Goal: Task Accomplishment & Management: Manage account settings

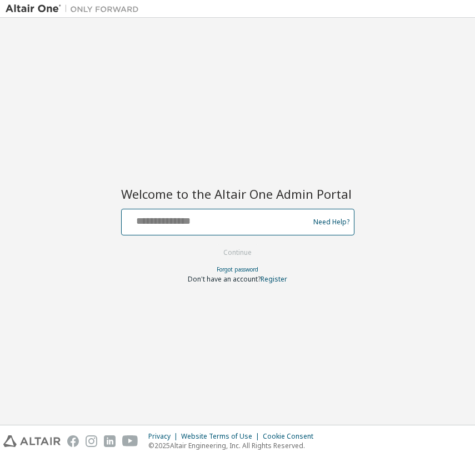
click at [192, 227] on input "text" at bounding box center [217, 219] width 182 height 16
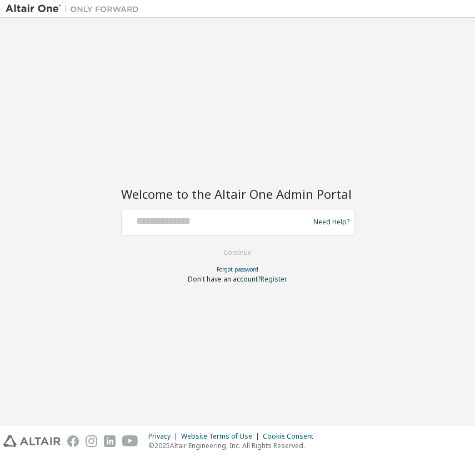
drag, startPoint x: 103, startPoint y: 253, endPoint x: 115, endPoint y: 253, distance: 12.2
click at [107, 253] on div "Welcome to the Altair One Admin Portal Need Help? Please make sure that you pro…" at bounding box center [237, 221] width 463 height 396
click at [229, 253] on form "Need Help? Please make sure that you provide your Global Login as email (e.g. @…" at bounding box center [237, 246] width 233 height 75
drag, startPoint x: 230, startPoint y: 251, endPoint x: 229, endPoint y: 263, distance: 11.2
click at [230, 253] on form "Need Help? Please make sure that you provide your Global Login as email (e.g. @…" at bounding box center [237, 246] width 233 height 75
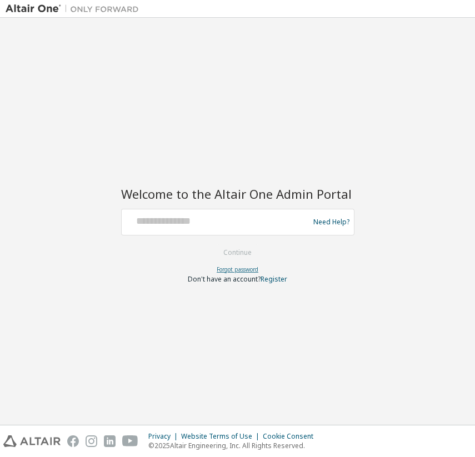
click at [228, 267] on link "Forgot password" at bounding box center [237, 269] width 42 height 8
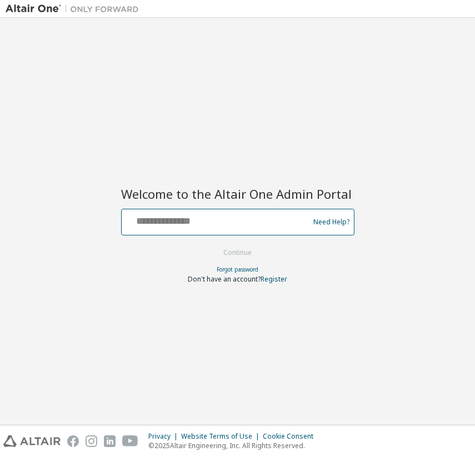
click at [246, 223] on input "text" at bounding box center [217, 219] width 182 height 16
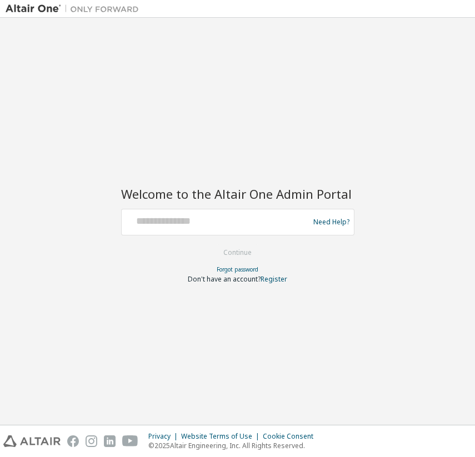
click at [183, 262] on form "Need Help? Please make sure that you provide your Global Login as email (e.g. @…" at bounding box center [237, 246] width 233 height 75
click at [230, 268] on link "Forgot password" at bounding box center [237, 269] width 42 height 8
